Goal: Check status: Check status

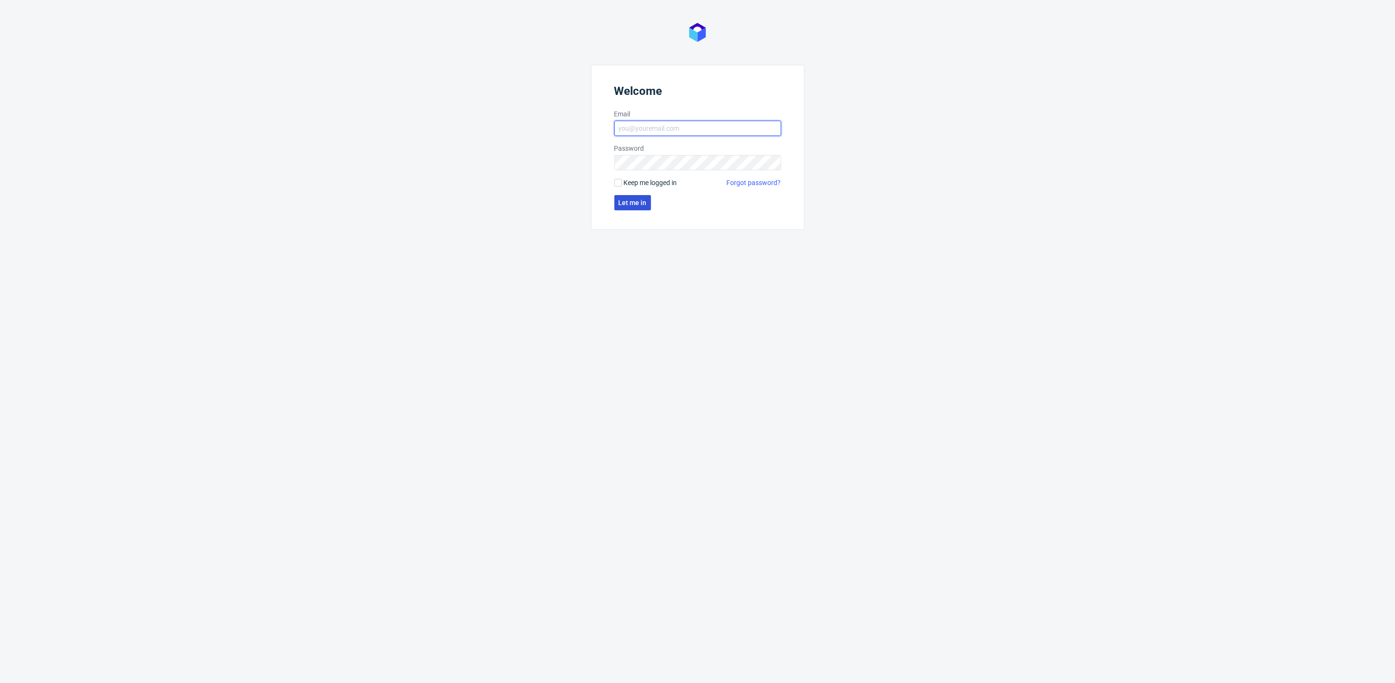
type input "[PERSON_NAME][EMAIL_ADDRESS][DOMAIN_NAME]"
click at [632, 201] on span "Let me in" at bounding box center [633, 202] width 28 height 7
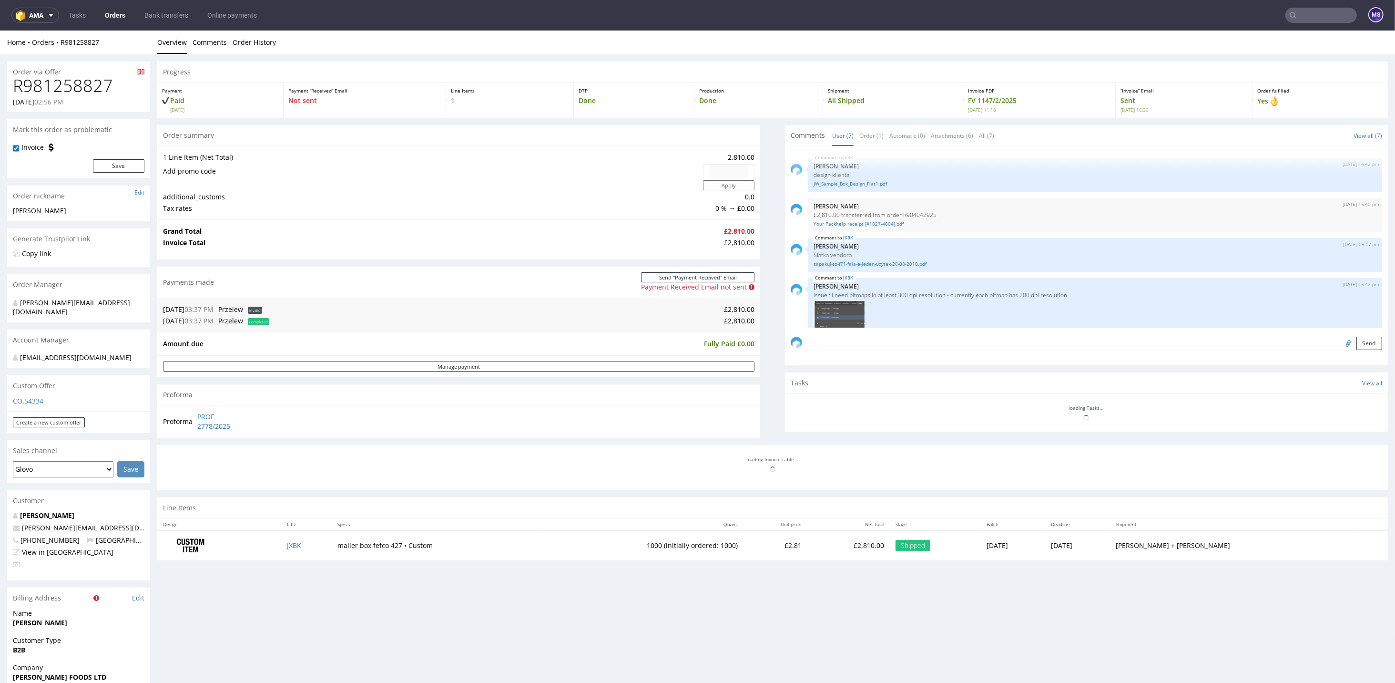
click at [1313, 21] on input "text" at bounding box center [1322, 15] width 72 height 15
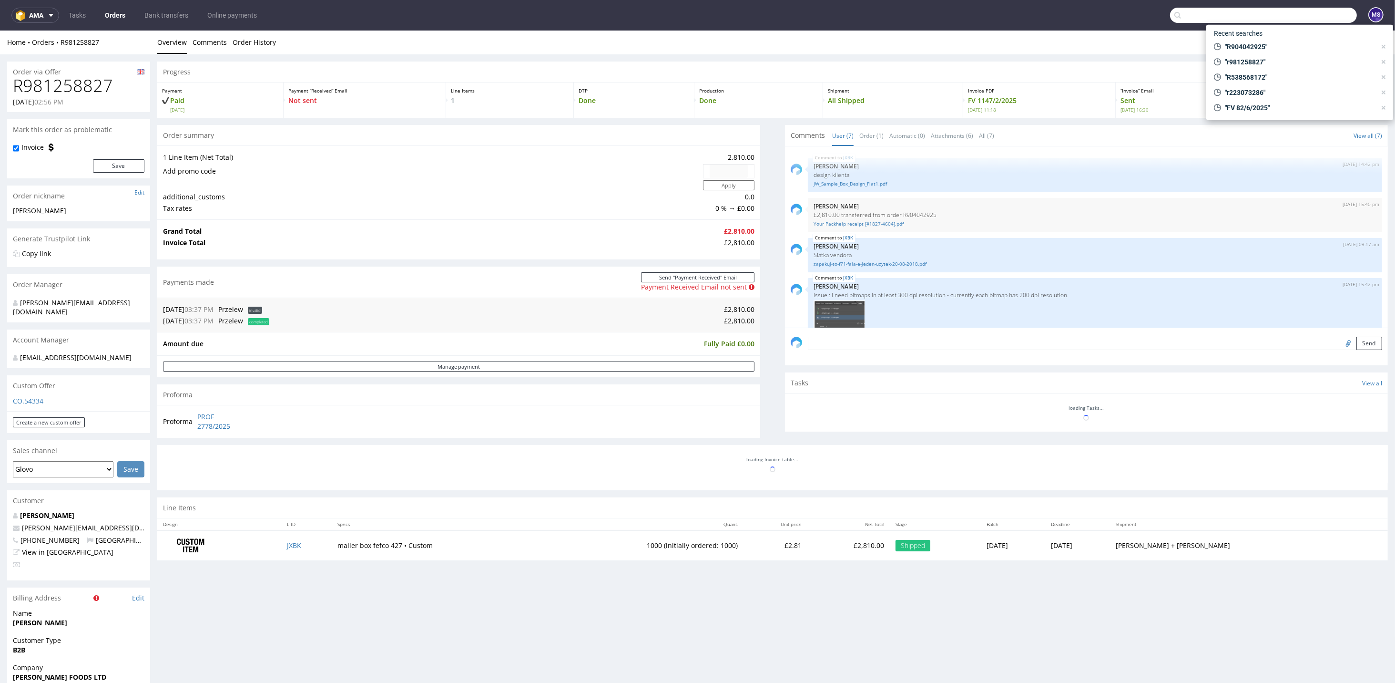
paste input "R309571858"
type input "R309571858"
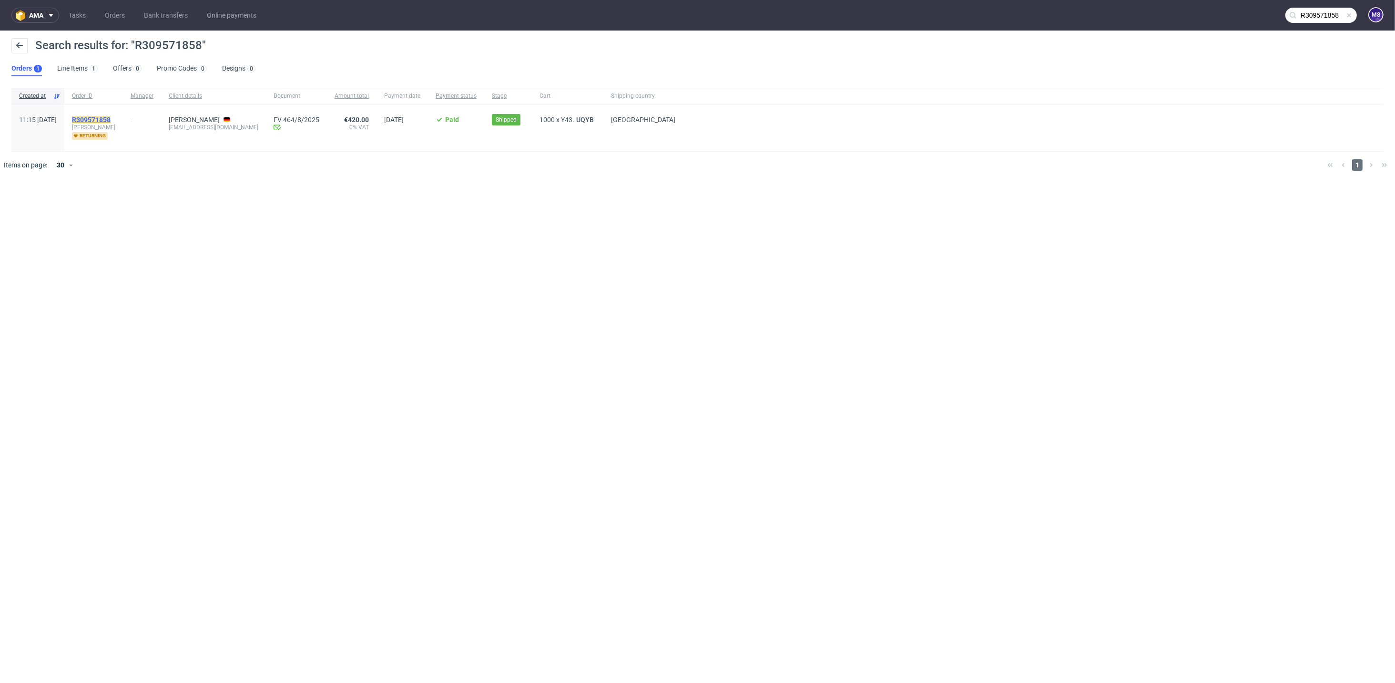
click at [110, 119] on mark "R309571858" at bounding box center [91, 120] width 39 height 8
